Goal: Find specific page/section: Find specific page/section

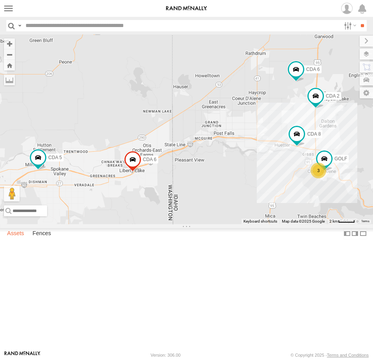
click at [10, 240] on label "Assets" at bounding box center [15, 234] width 25 height 11
click at [359, 240] on label at bounding box center [363, 233] width 8 height 11
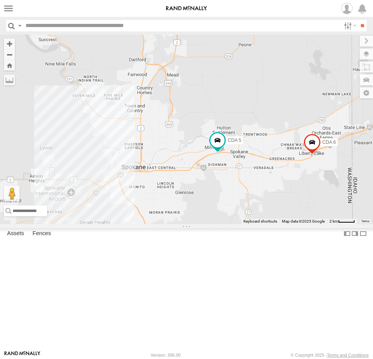
drag, startPoint x: 174, startPoint y: 263, endPoint x: 282, endPoint y: 246, distance: 109.6
click at [282, 224] on div "4 CDA 6 CDA 8 CDA 6 CDA 2 CDA 5" at bounding box center [186, 130] width 373 height 190
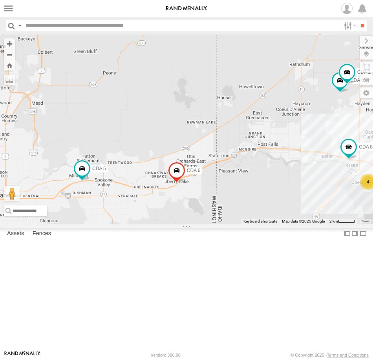
drag, startPoint x: 275, startPoint y: 249, endPoint x: 140, endPoint y: 277, distance: 138.2
click at [140, 224] on div "4 CDA 6 CDA 8 CDA 6 CDA 2 CDA 5" at bounding box center [186, 130] width 373 height 190
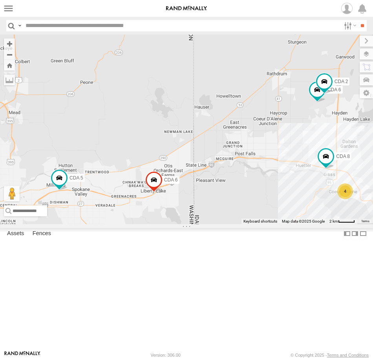
drag, startPoint x: 187, startPoint y: 277, endPoint x: 173, endPoint y: 282, distance: 14.8
click at [173, 224] on div "4 CDA 6 CDA 8 CDA 6 CDA 2 CDA 5" at bounding box center [186, 130] width 373 height 190
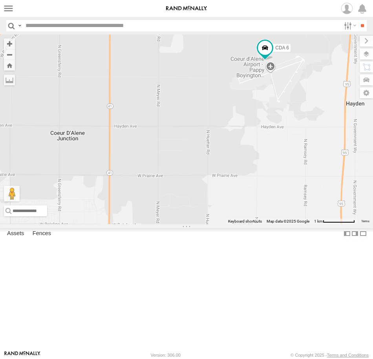
drag, startPoint x: 321, startPoint y: 196, endPoint x: 303, endPoint y: 194, distance: 18.1
click at [303, 194] on div "CDA 6 CDA 8 CDA 6 CDA 2 CDA 5" at bounding box center [186, 130] width 373 height 190
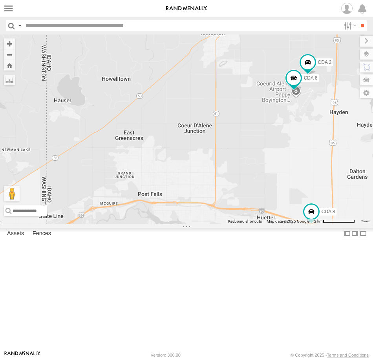
drag, startPoint x: 295, startPoint y: 244, endPoint x: 313, endPoint y: 202, distance: 45.8
click at [313, 202] on div "CDA 6 CDA 8 CDA 6 CDA 2 CDA 5 4" at bounding box center [186, 130] width 373 height 190
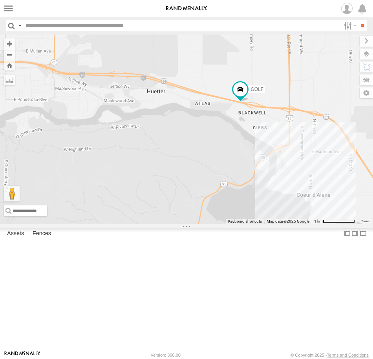
drag, startPoint x: 286, startPoint y: 248, endPoint x: 316, endPoint y: 123, distance: 128.7
click at [316, 123] on div "CDA 6 CDA 5 GOLF CDA 6 CDA 2" at bounding box center [186, 130] width 373 height 190
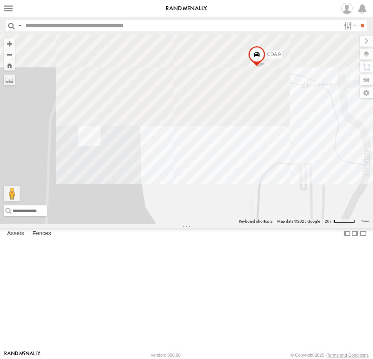
drag, startPoint x: 285, startPoint y: 235, endPoint x: 233, endPoint y: 336, distance: 113.1
click at [233, 224] on div "CDA 6 CDA 5 GOLF CDA 6 CDA 2 CDA 9" at bounding box center [186, 130] width 373 height 190
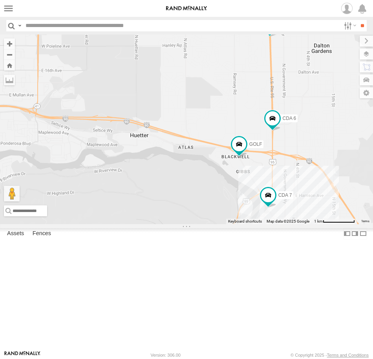
drag, startPoint x: 330, startPoint y: 203, endPoint x: 287, endPoint y: 209, distance: 43.5
click at [287, 209] on div "CDA 6 CDA 2 CDA 5 GOLF CDA 6 CDA 7 3" at bounding box center [186, 130] width 373 height 190
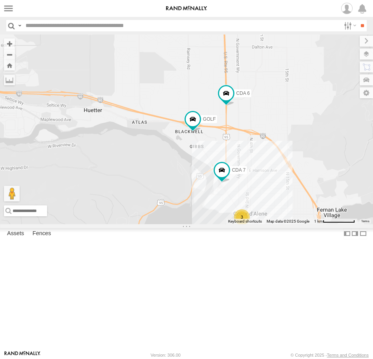
drag, startPoint x: 215, startPoint y: 178, endPoint x: 325, endPoint y: 186, distance: 110.5
click at [325, 186] on div "CDA 6 CDA 2 CDA 5 GOLF CDA 6 CDA 7 3" at bounding box center [186, 130] width 373 height 190
